Goal: Book appointment/travel/reservation

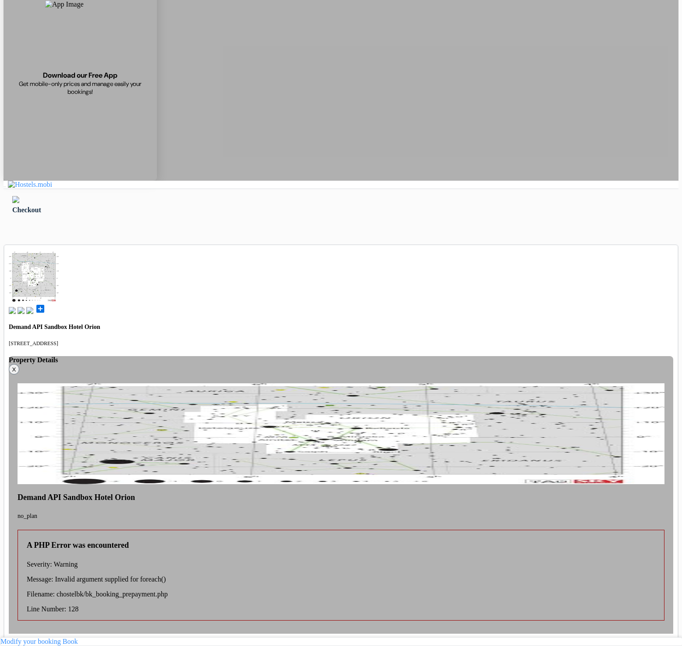
scroll to position [70, 0]
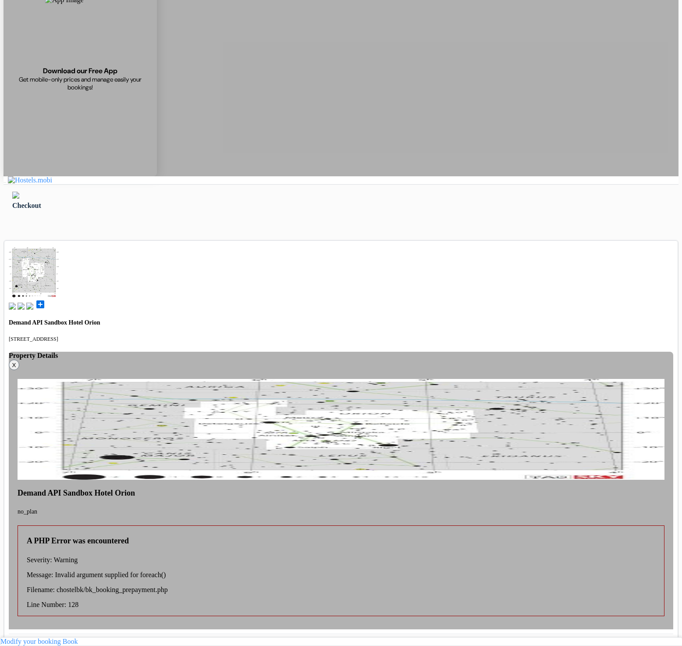
drag, startPoint x: 584, startPoint y: 383, endPoint x: 596, endPoint y: 380, distance: 12.3
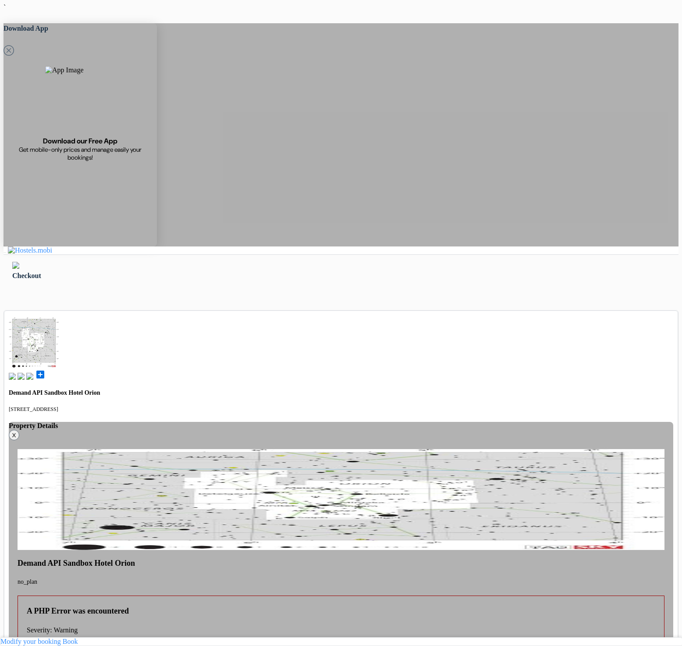
drag, startPoint x: 290, startPoint y: 240, endPoint x: 329, endPoint y: 256, distance: 42.3
